Goal: Information Seeking & Learning: Learn about a topic

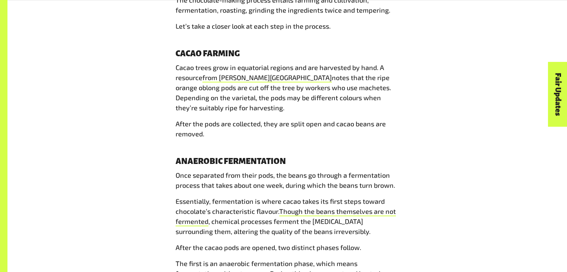
scroll to position [1017, 0]
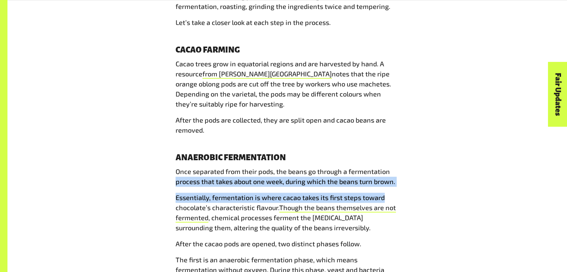
drag, startPoint x: 526, startPoint y: 157, endPoint x: 526, endPoint y: 179, distance: 22.4
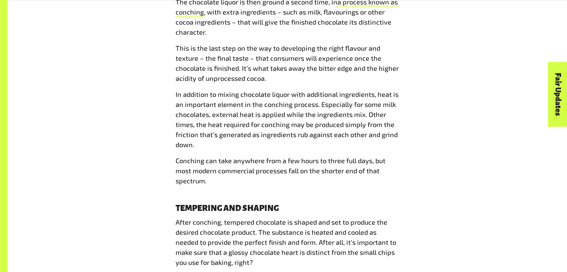
scroll to position [1651, 0]
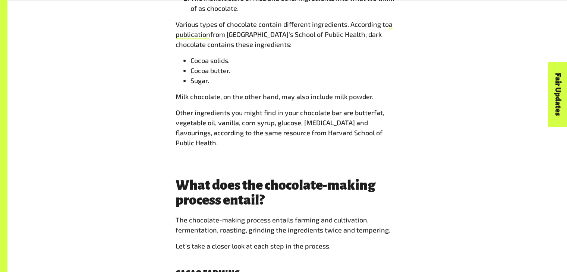
scroll to position [800, 0]
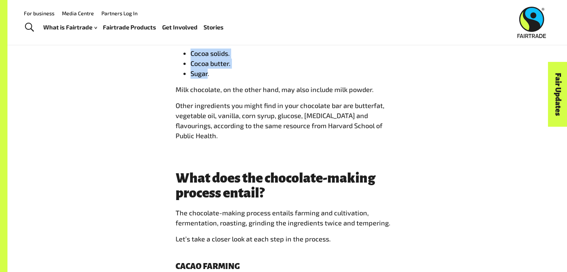
drag, startPoint x: 190, startPoint y: 54, endPoint x: 208, endPoint y: 76, distance: 28.6
click at [208, 76] on ul "Cocoa solids. Cocoa butter. Sugar." at bounding box center [288, 63] width 224 height 30
click at [208, 76] on span "Sugar." at bounding box center [199, 73] width 19 height 8
drag, startPoint x: 192, startPoint y: 54, endPoint x: 214, endPoint y: 78, distance: 32.4
click at [214, 78] on ul "Cocoa solids. Cocoa butter. Sugar." at bounding box center [288, 63] width 224 height 30
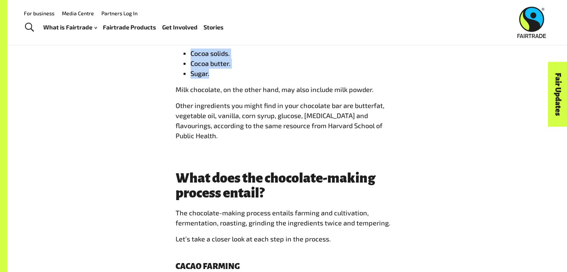
click at [214, 78] on li "Sugar." at bounding box center [294, 74] width 209 height 10
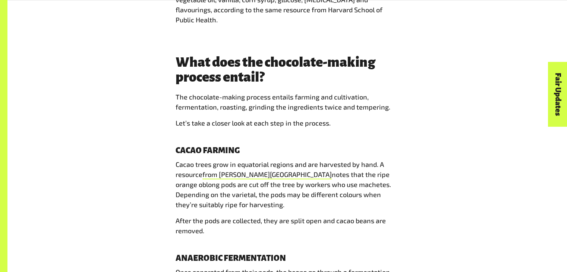
scroll to position [920, 0]
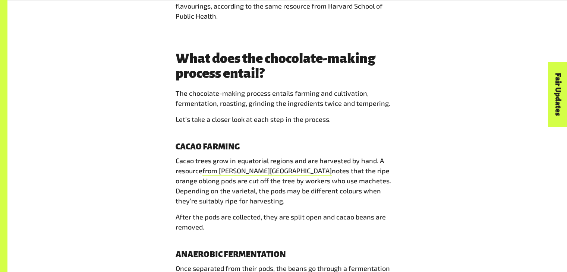
drag, startPoint x: 189, startPoint y: 182, endPoint x: 178, endPoint y: 185, distance: 11.8
click at [182, 185] on p "Cacao trees grow in equatorial regions and are harvested by hand. A resource fr…" at bounding box center [288, 181] width 224 height 50
click at [177, 185] on p "Cacao trees grow in equatorial regions and are harvested by hand. A resource fr…" at bounding box center [288, 181] width 224 height 50
drag, startPoint x: 186, startPoint y: 179, endPoint x: 211, endPoint y: 182, distance: 25.2
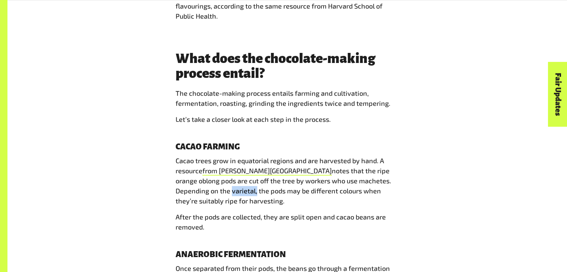
click at [211, 182] on span "notes that the ripe orange oblong pods are cut off the tree by workers who use …" at bounding box center [283, 186] width 215 height 38
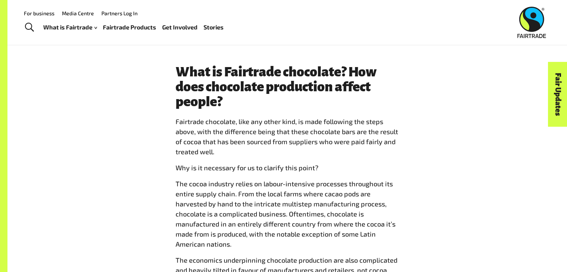
scroll to position [1916, 0]
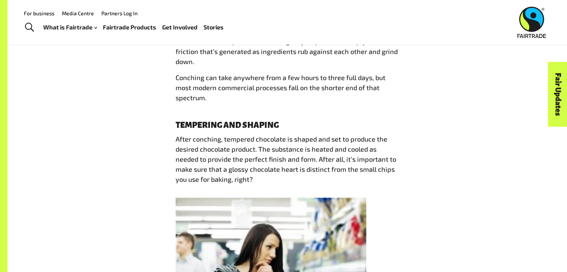
scroll to position [1447, 0]
